Goal: Task Accomplishment & Management: Manage account settings

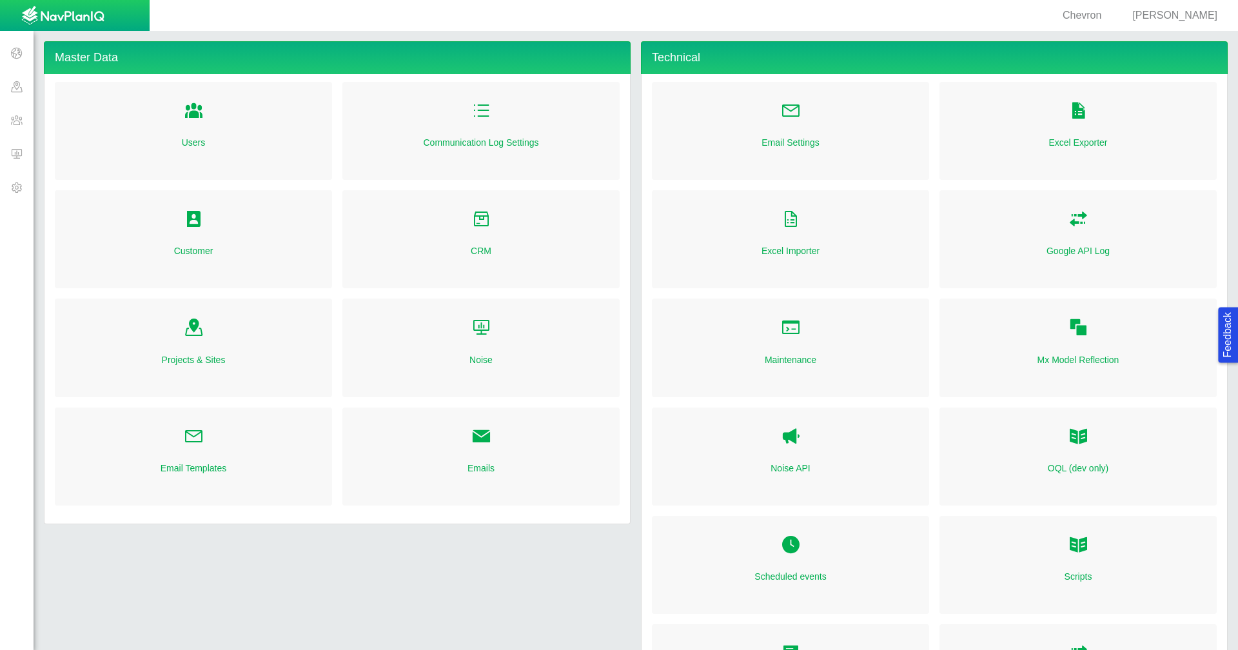
click at [481, 252] on link "CRM" at bounding box center [481, 250] width 21 height 13
checkbox input "true"
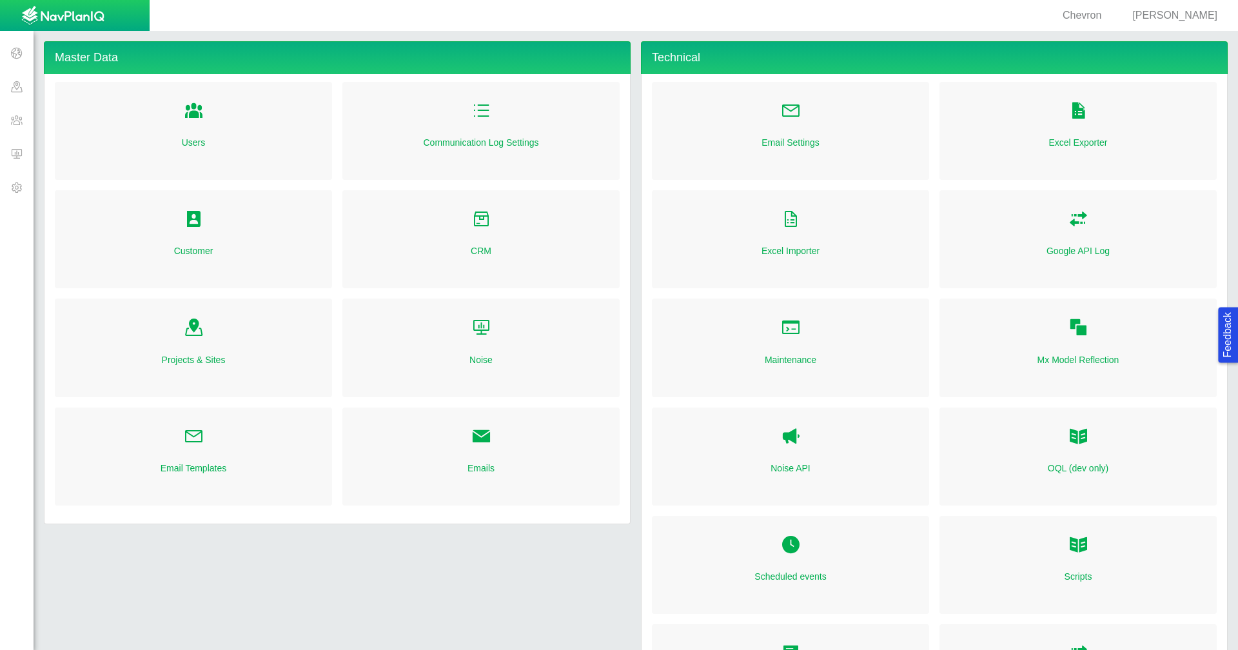
checkbox input "true"
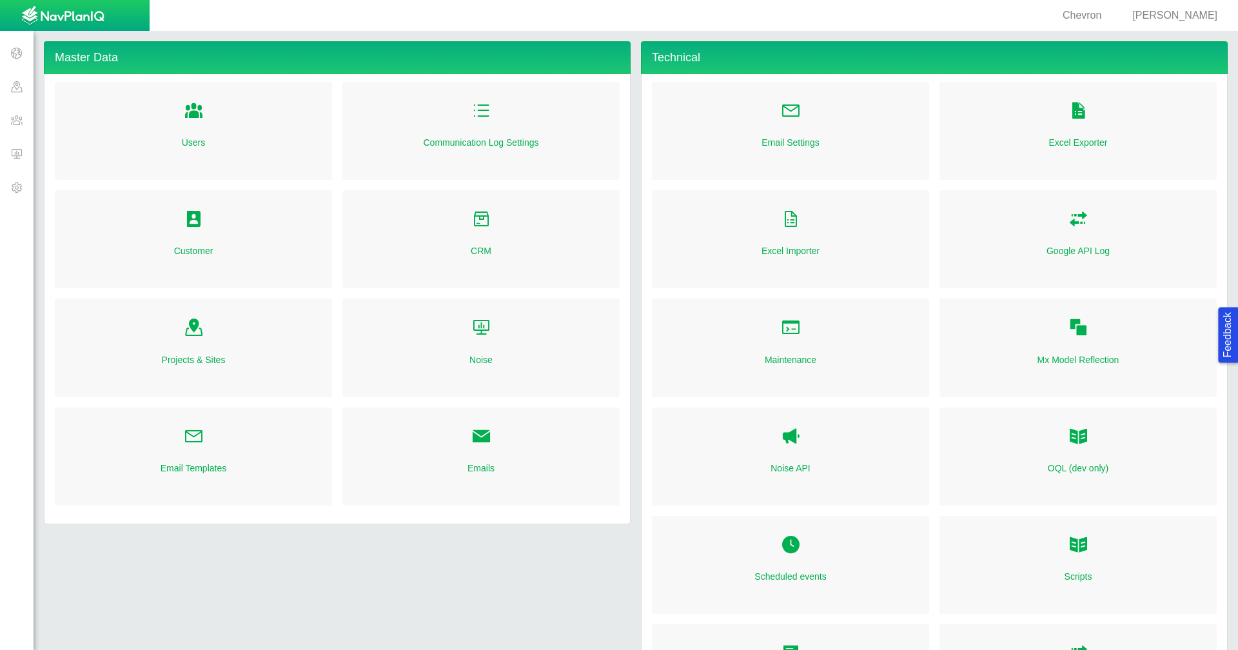
checkbox input "true"
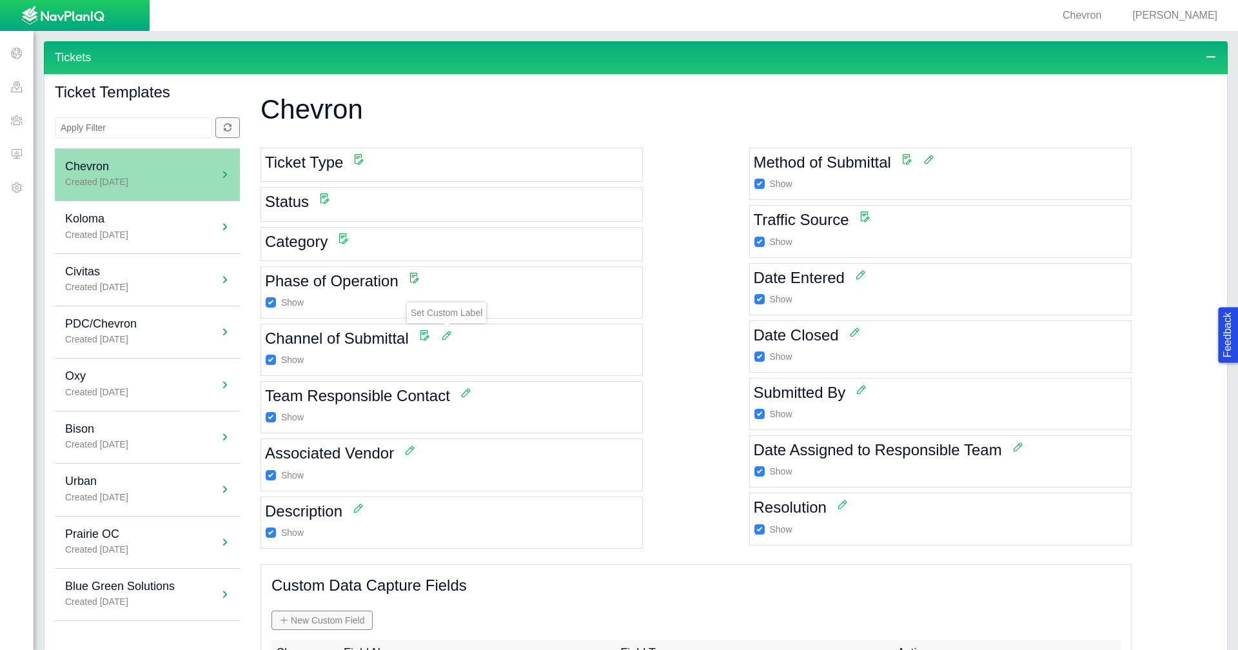
click at [444, 333] on span at bounding box center [447, 335] width 12 height 12
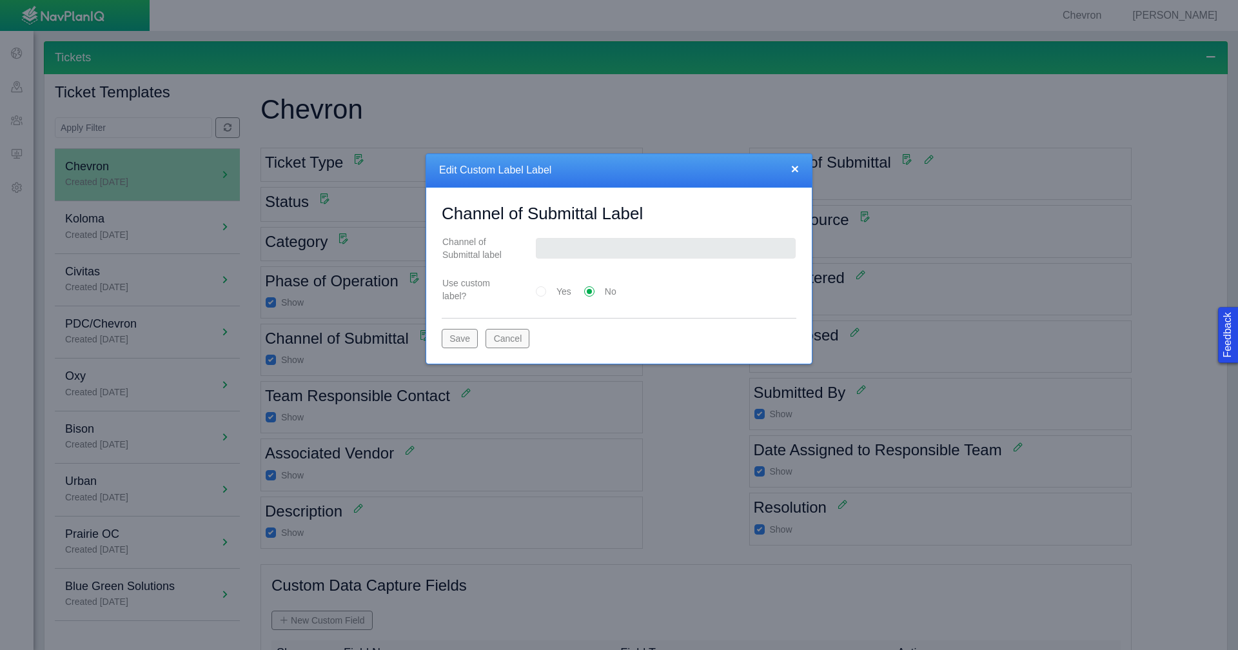
click at [800, 171] on div "× Edit Custom Label Label" at bounding box center [619, 171] width 386 height 34
click at [793, 172] on button "×" at bounding box center [795, 169] width 8 height 14
